Goal: Browse casually

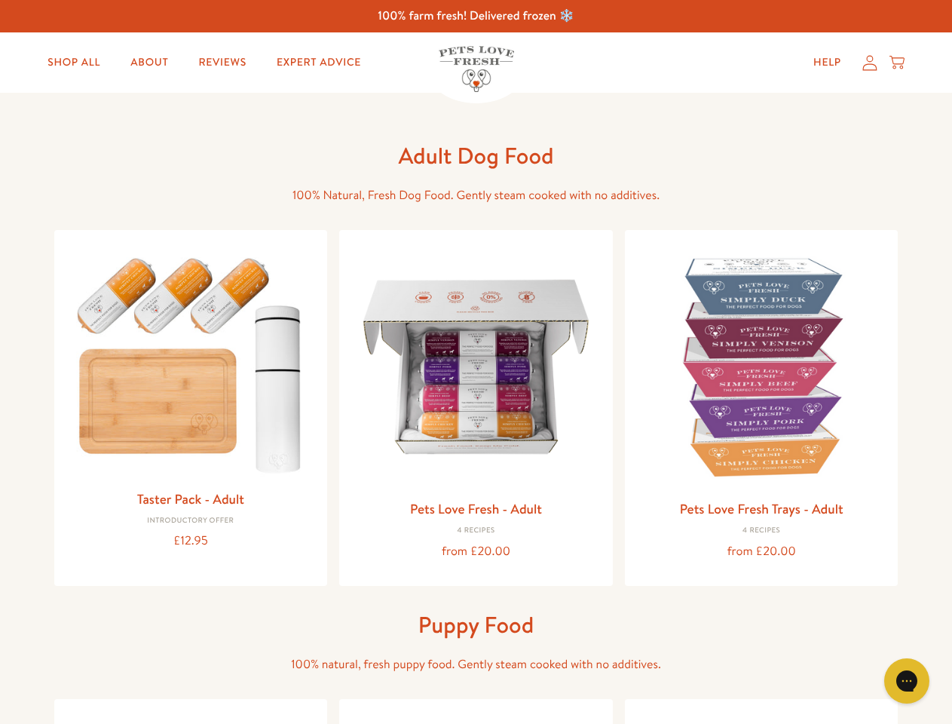
click at [907, 681] on icon "Gorgias live chat" at bounding box center [906, 680] width 14 height 14
